Goal: Check status: Check status

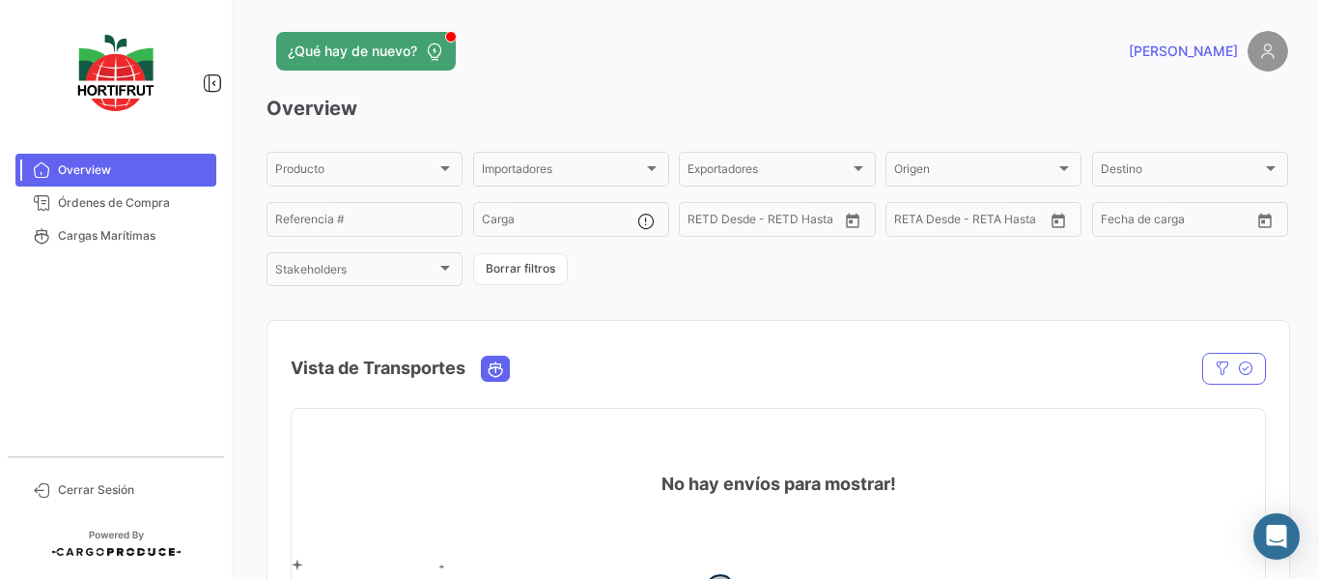
click at [982, 281] on div "Producto Producto Importadores Importadores Exportadores Exportadores Origen Or…" at bounding box center [778, 219] width 1022 height 140
click at [367, 157] on div "Producto Producto" at bounding box center [364, 168] width 179 height 38
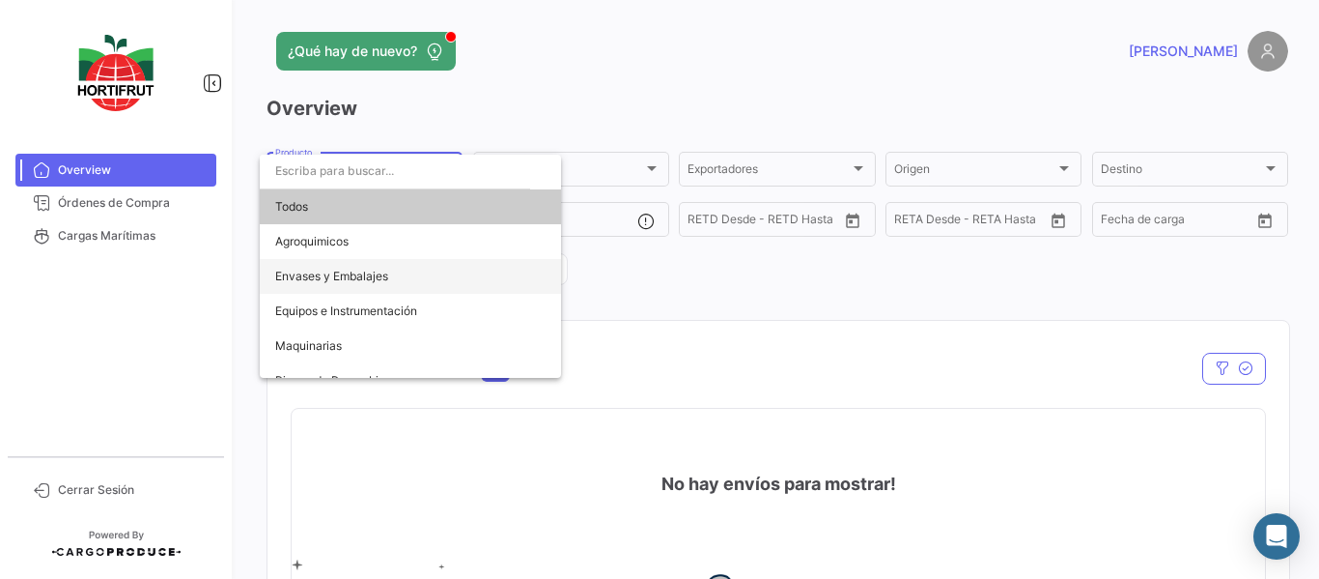
click at [448, 269] on span "Envases y Embalajes" at bounding box center [410, 276] width 270 height 35
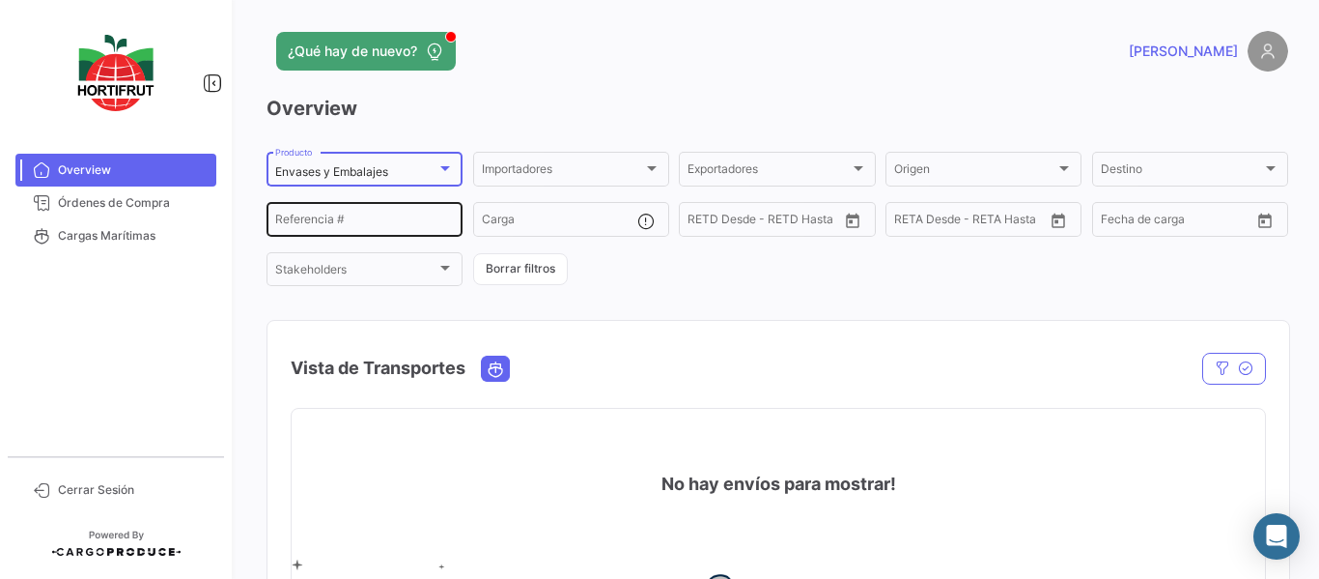
click at [389, 218] on input "Referencia #" at bounding box center [364, 222] width 179 height 14
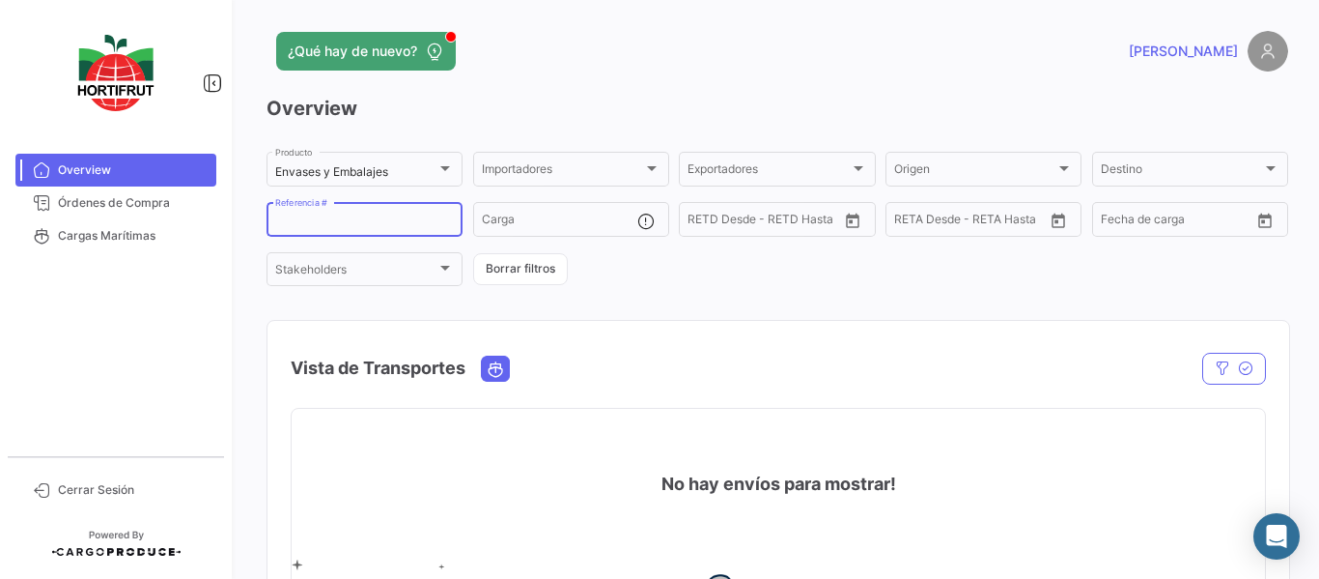
paste input "4700003998"
type input "4700003998"
click at [77, 207] on span "Órdenes de Compra" at bounding box center [133, 202] width 151 height 17
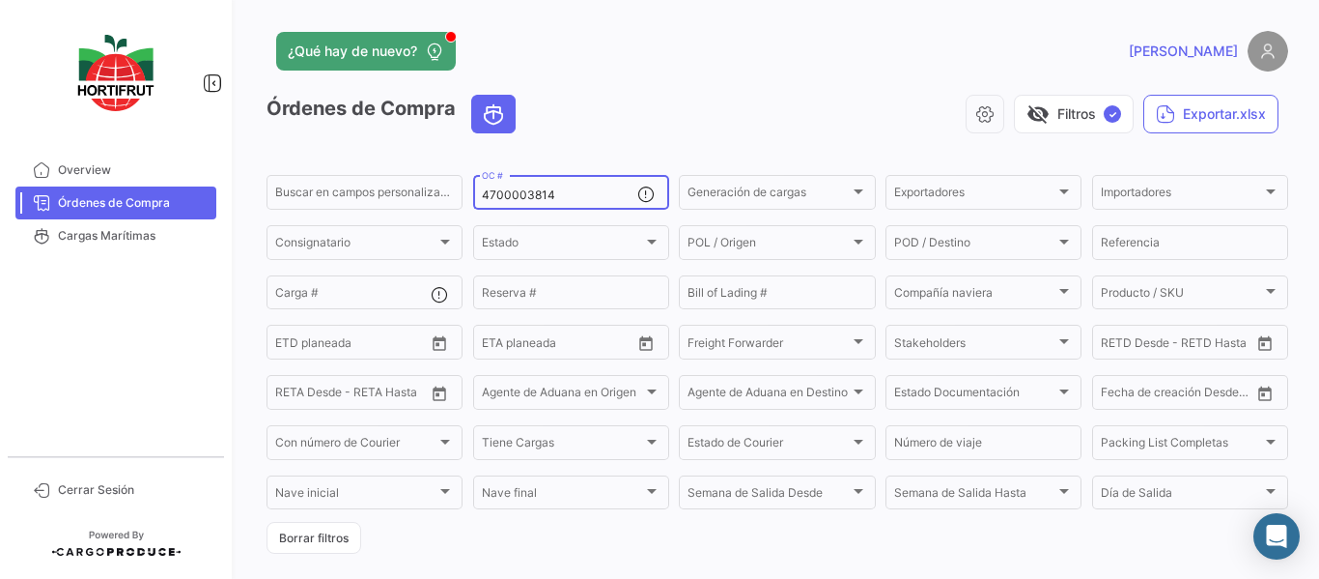
click at [560, 194] on input "4700003814" at bounding box center [560, 195] width 156 height 14
paste input "4700003998"
drag, startPoint x: 626, startPoint y: 197, endPoint x: 77, endPoint y: 149, distance: 550.7
click at [88, 165] on mat-sidenav-container "Overview Órdenes de Compra Cargas Marítimas Cerrar Sesión ¿Qué hay de nuevo? [P…" at bounding box center [659, 289] width 1319 height 579
paste input
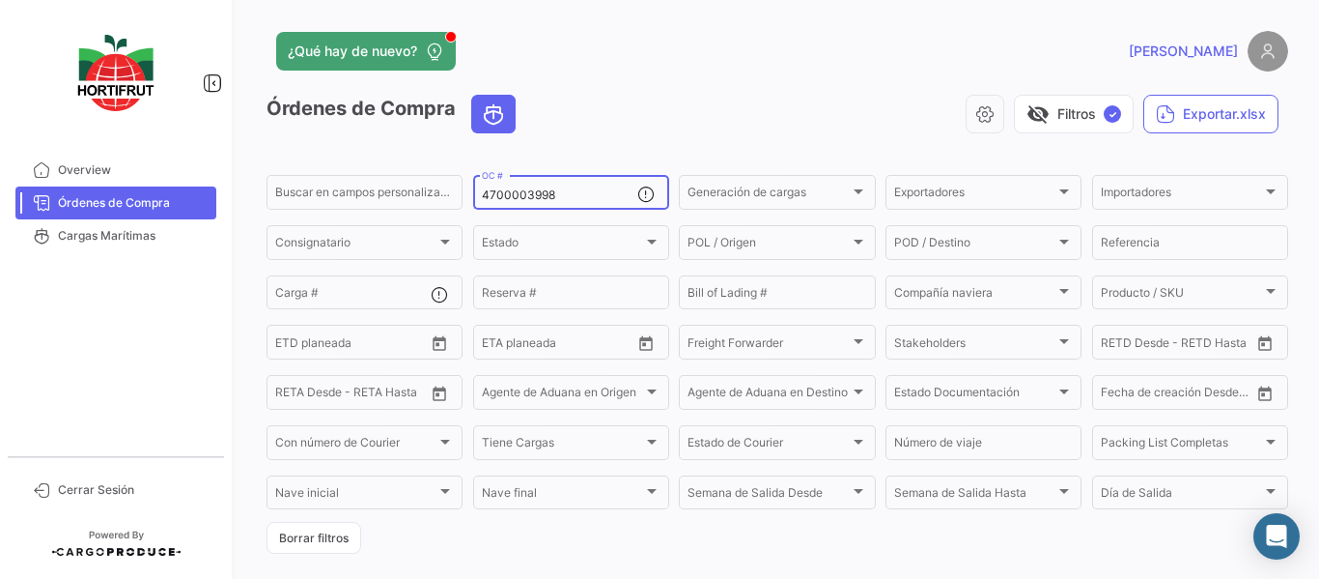
type input "4700003998"
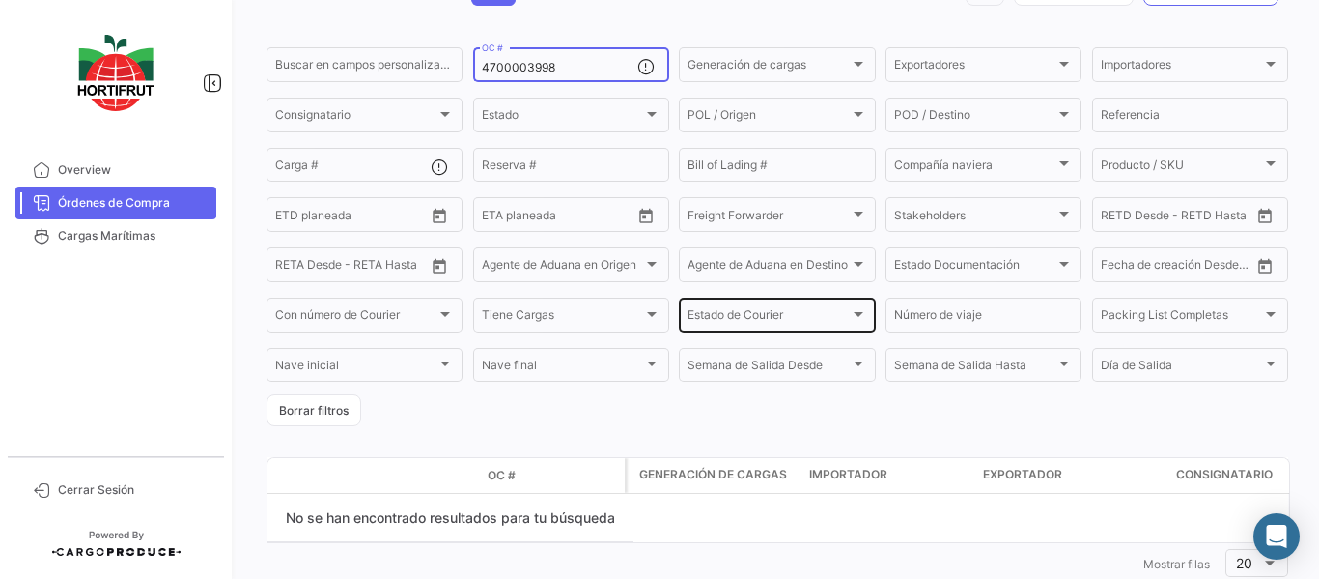
scroll to position [128, 0]
click at [535, 485] on datatable-header-cell "OC #" at bounding box center [552, 474] width 145 height 33
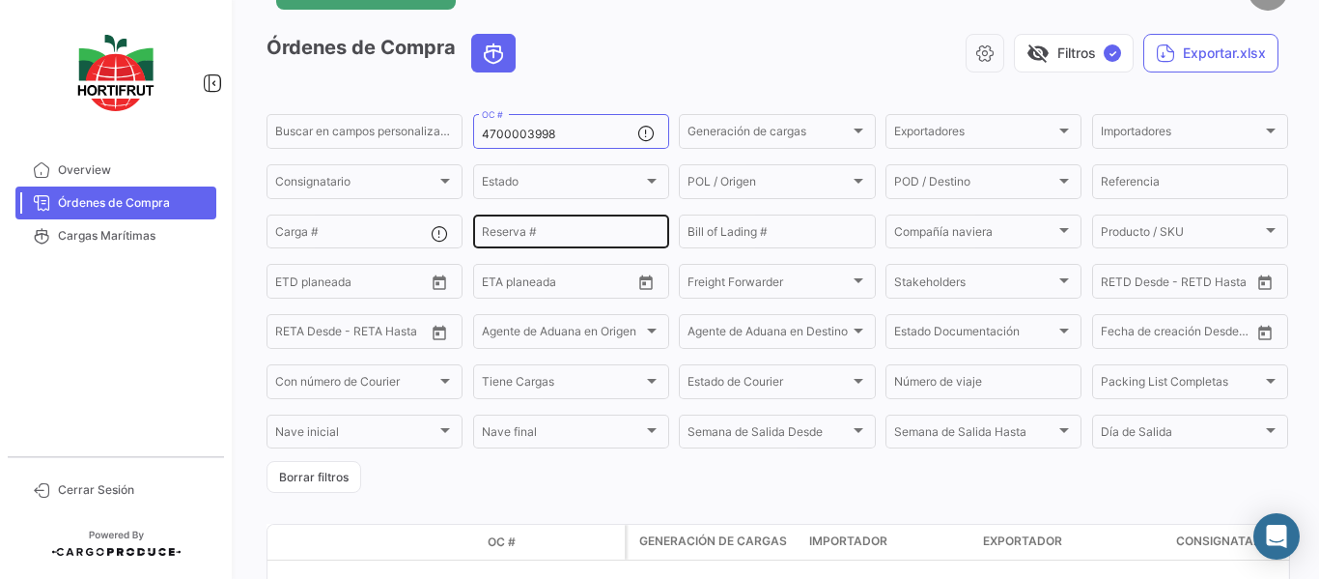
scroll to position [0, 0]
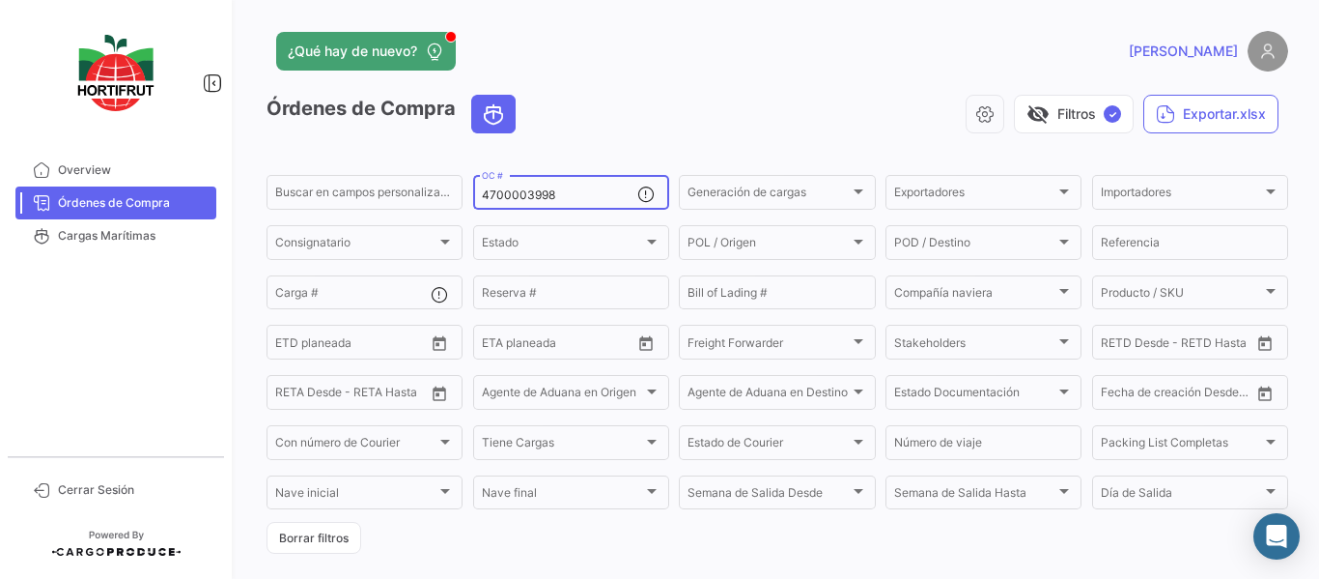
click at [585, 186] on div "4700003998 OC #" at bounding box center [560, 191] width 156 height 38
click at [591, 190] on input "4700003998" at bounding box center [560, 195] width 156 height 14
click at [588, 129] on div "visibility_off Filtros ✓ Exportar.xlsx" at bounding box center [909, 114] width 757 height 39
click at [584, 197] on input "4700003998" at bounding box center [560, 195] width 156 height 14
click at [562, 192] on input "4700003998" at bounding box center [560, 195] width 156 height 14
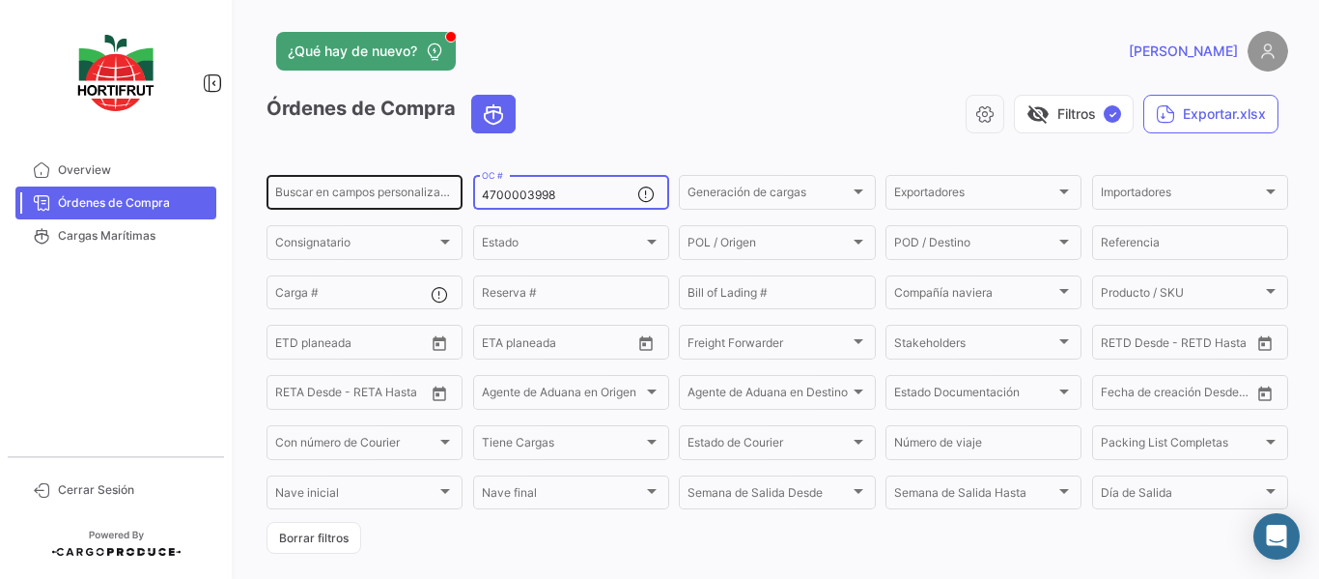
click at [0, 0] on div "Buscar en campos personalizados... 4700003998 OC # Generación de cargas Generac…" at bounding box center [0, 0] width 0 height 0
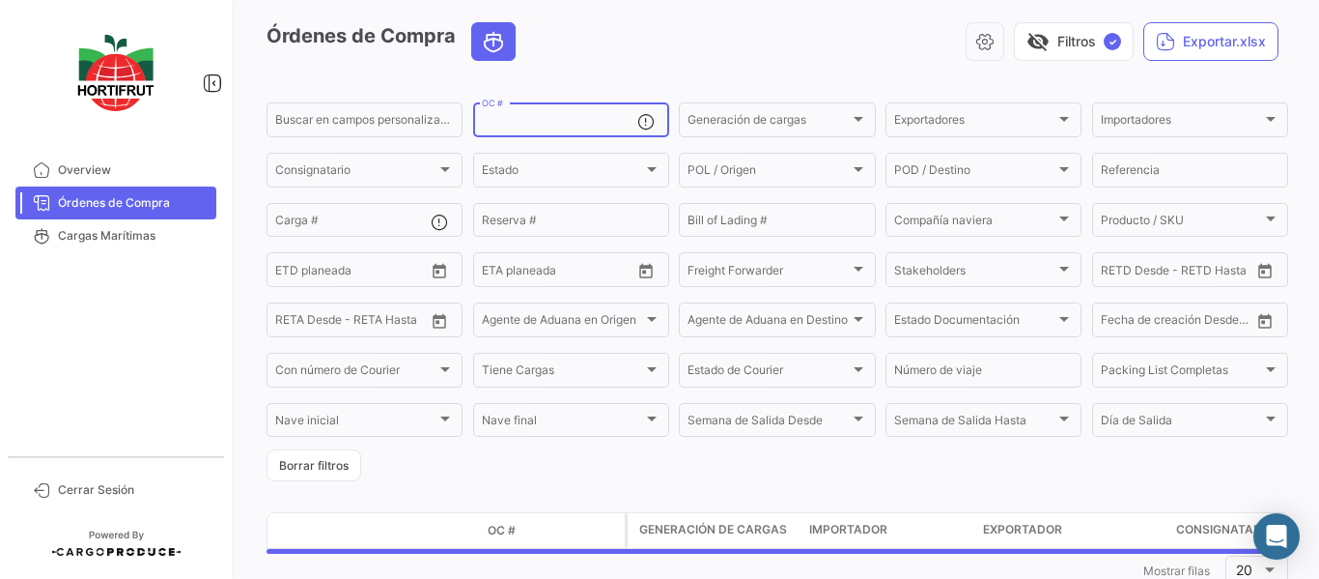
scroll to position [128, 0]
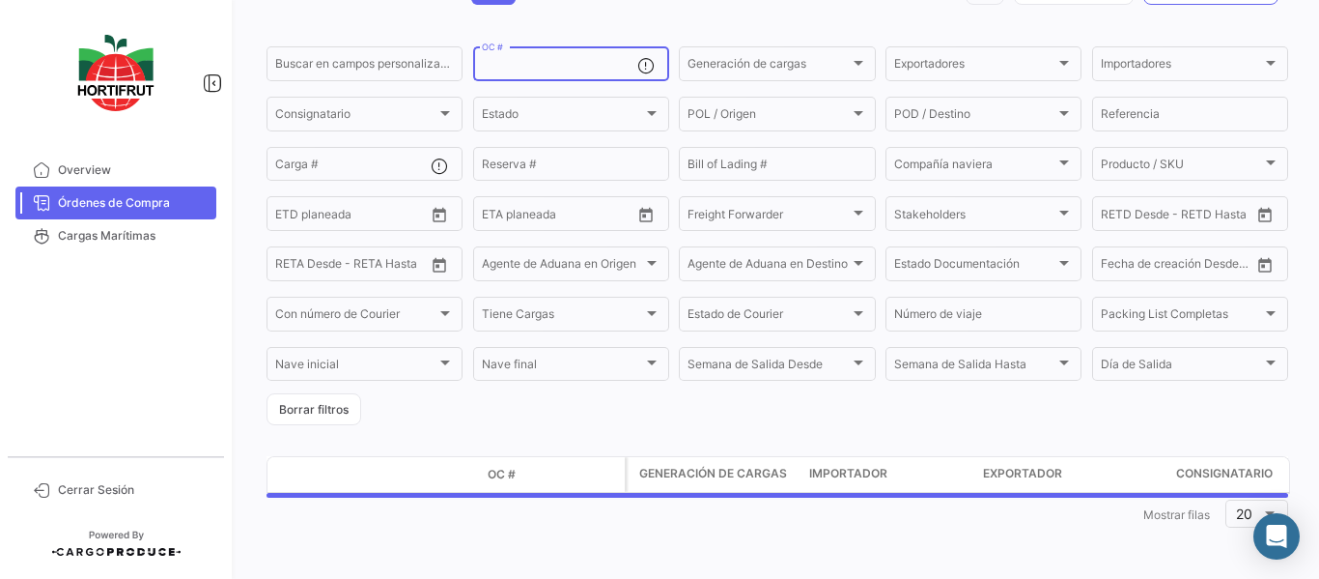
click at [538, 65] on input "OC #" at bounding box center [560, 67] width 156 height 14
paste input "4700003998"
type input "4700003998"
